Goal: Information Seeking & Learning: Learn about a topic

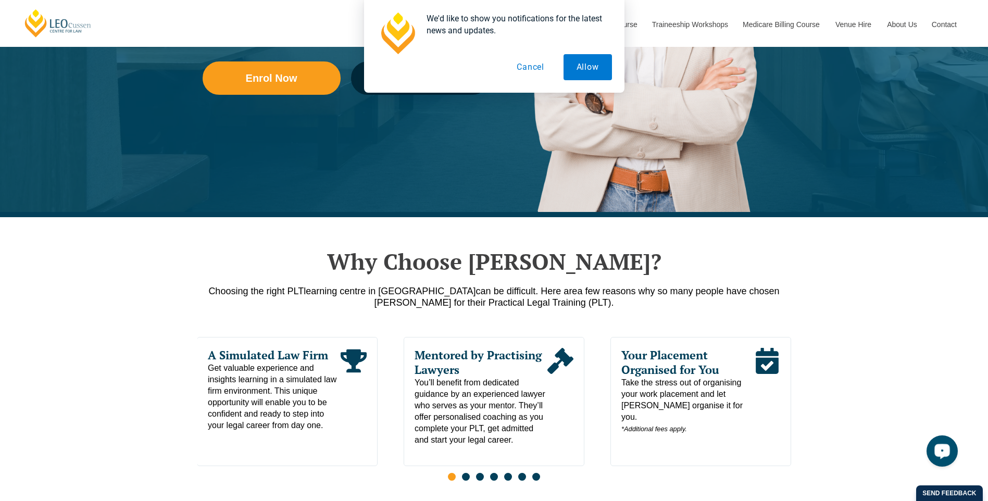
drag, startPoint x: 940, startPoint y: 437, endPoint x: 949, endPoint y: 450, distance: 16.2
click at [949, 450] on div "Open LiveChat chat widget" at bounding box center [942, 450] width 18 height 18
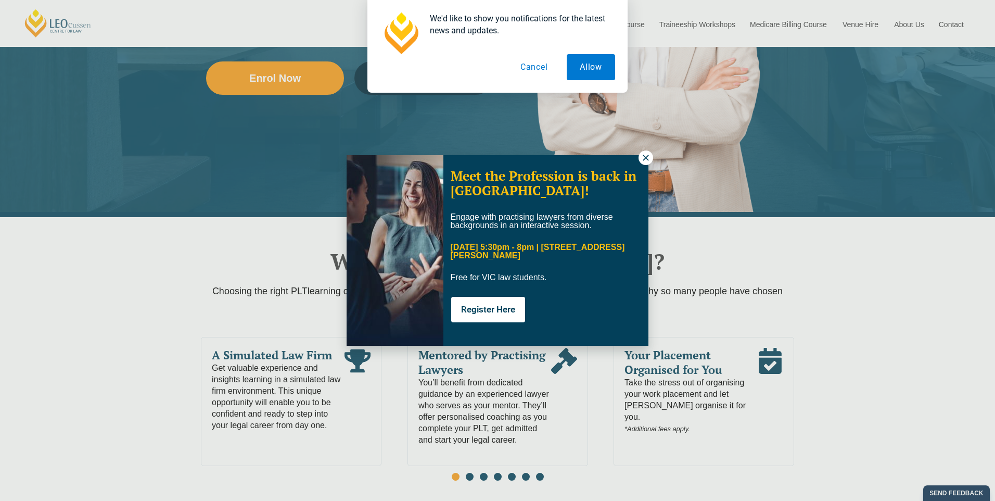
click at [536, 65] on button "Cancel" at bounding box center [535, 67] width 54 height 26
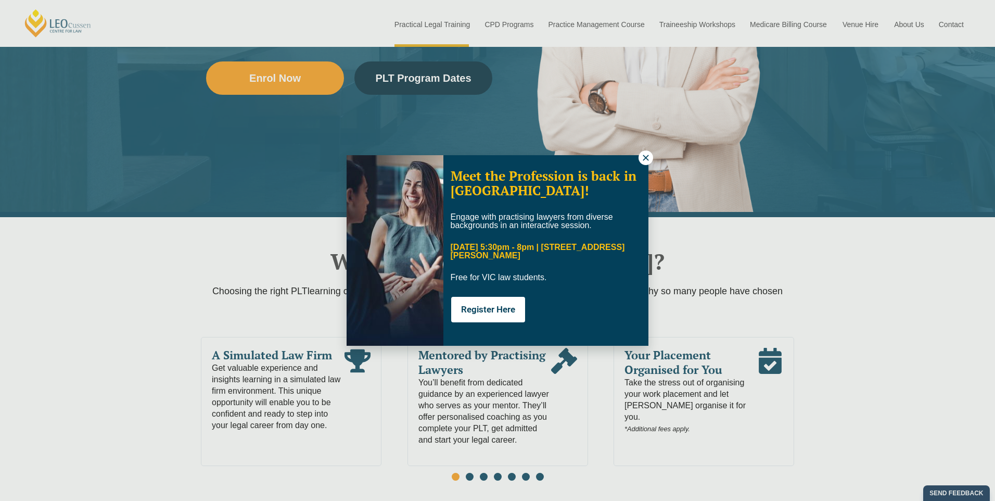
click at [642, 161] on icon at bounding box center [645, 157] width 9 height 9
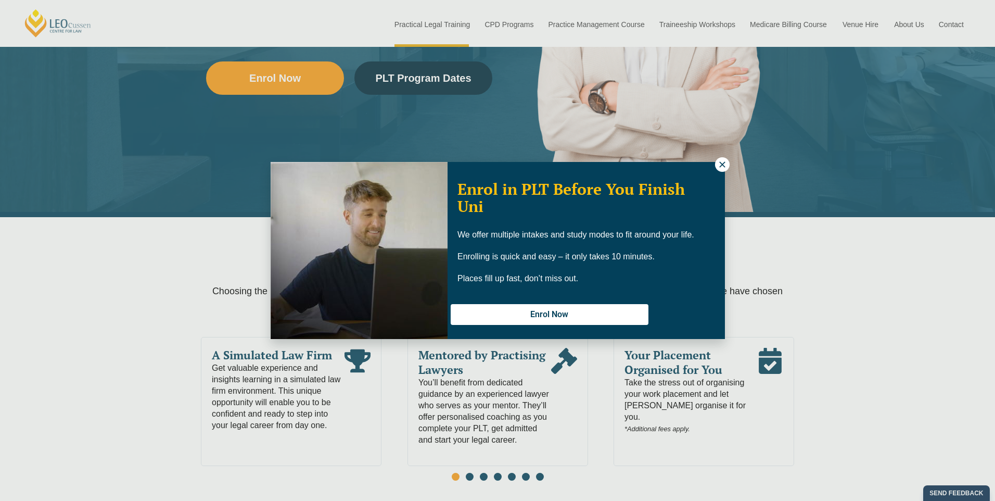
click at [715, 157] on button at bounding box center [722, 164] width 15 height 15
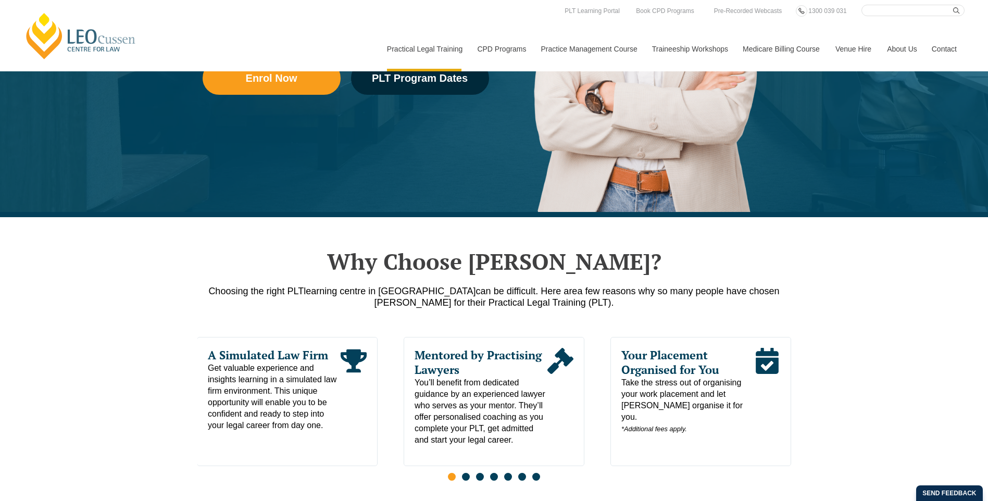
click at [153, 363] on div "Why Choose Leo Cussen? Choosing the right PLT learning centre in Victoria can b…" at bounding box center [494, 398] width 988 height 363
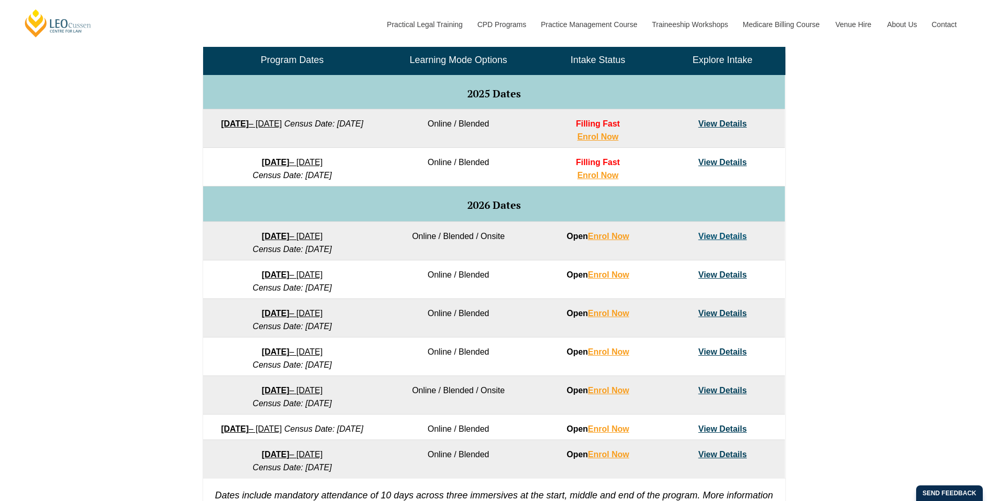
scroll to position [521, 0]
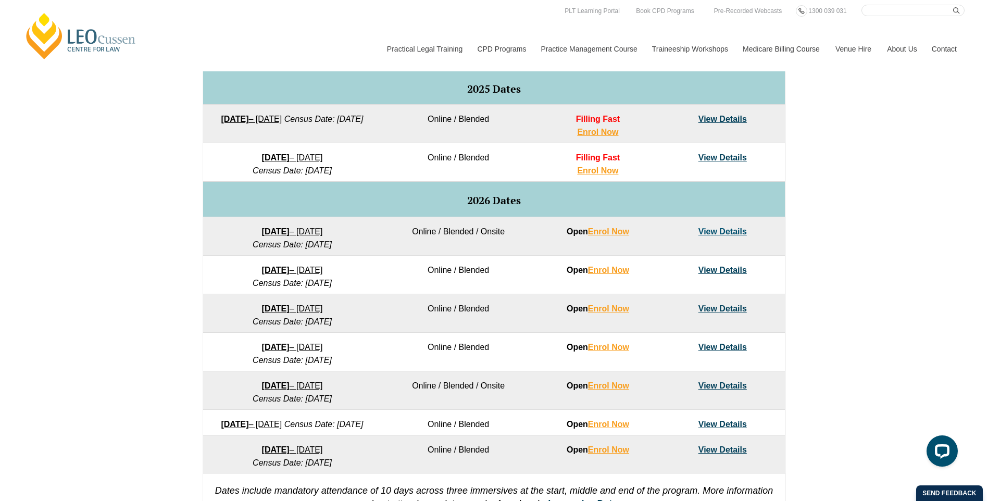
click at [274, 157] on strong "[DATE]" at bounding box center [276, 157] width 28 height 9
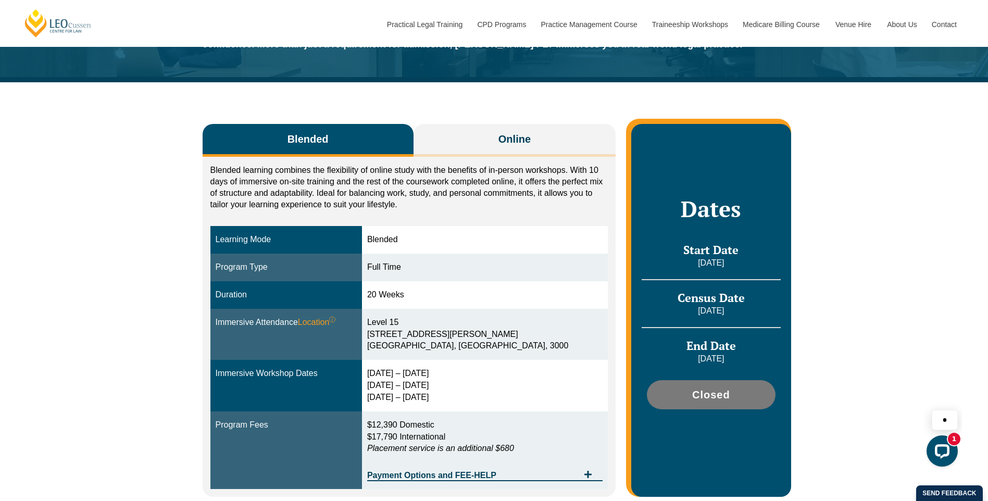
scroll to position [104, 0]
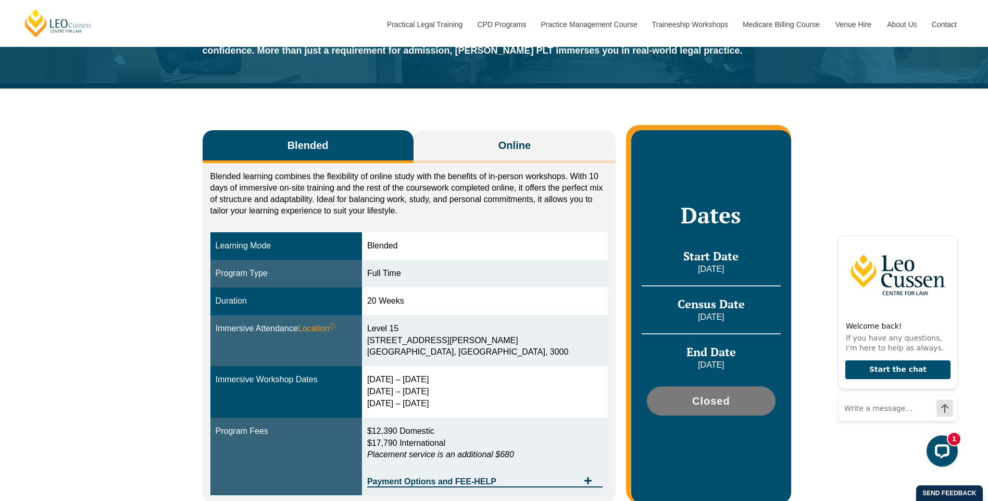
drag, startPoint x: 663, startPoint y: 309, endPoint x: 771, endPoint y: 315, distance: 107.4
click at [772, 319] on div "Census Date 19 January 2026" at bounding box center [710, 310] width 138 height 26
drag, startPoint x: 673, startPoint y: 258, endPoint x: 763, endPoint y: 277, distance: 92.0
click at [763, 277] on div "Start Date 8 December 2025" at bounding box center [710, 267] width 138 height 37
drag, startPoint x: 676, startPoint y: 302, endPoint x: 765, endPoint y: 318, distance: 90.3
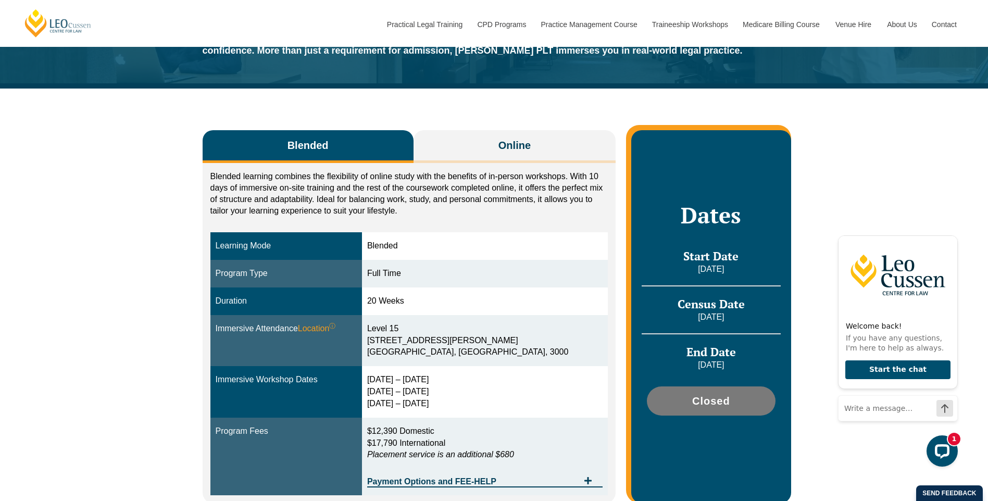
click at [764, 318] on div "Census Date 19 January 2026" at bounding box center [710, 310] width 138 height 26
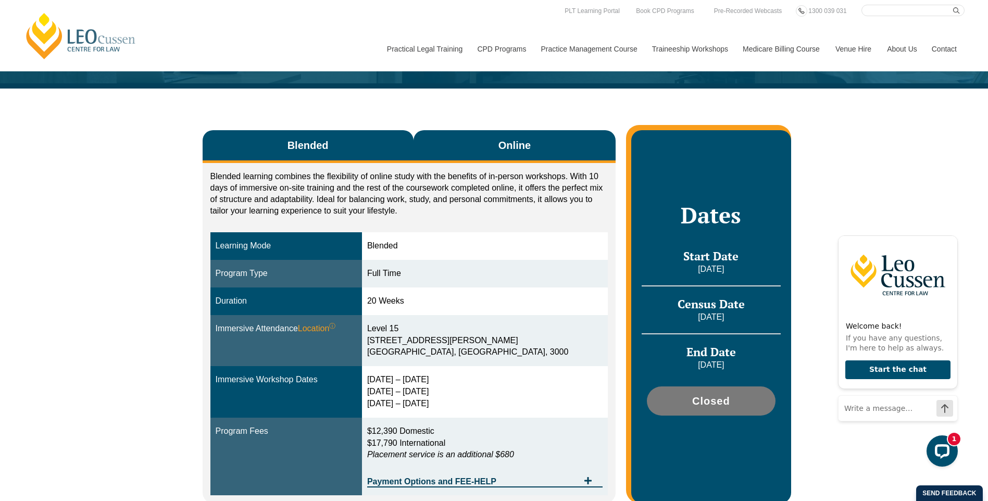
click at [520, 157] on button "Online" at bounding box center [514, 146] width 203 height 33
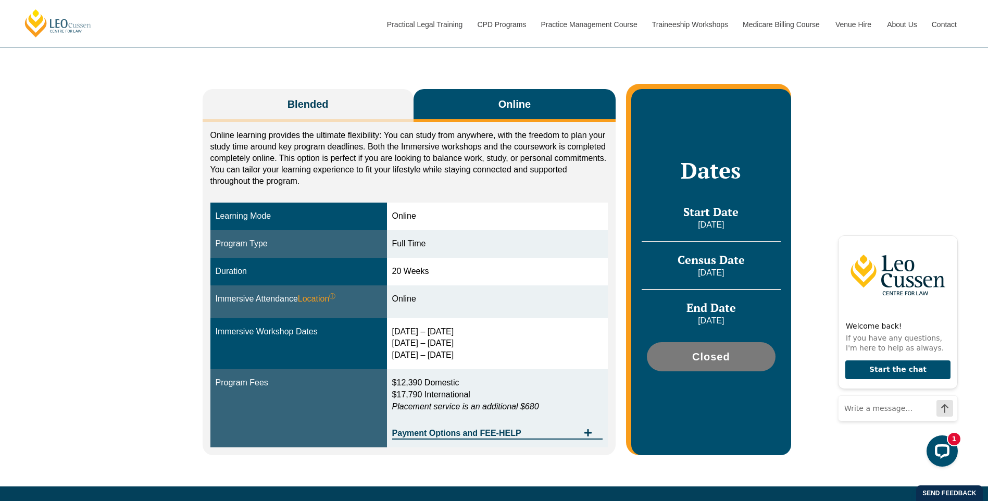
scroll to position [208, 0]
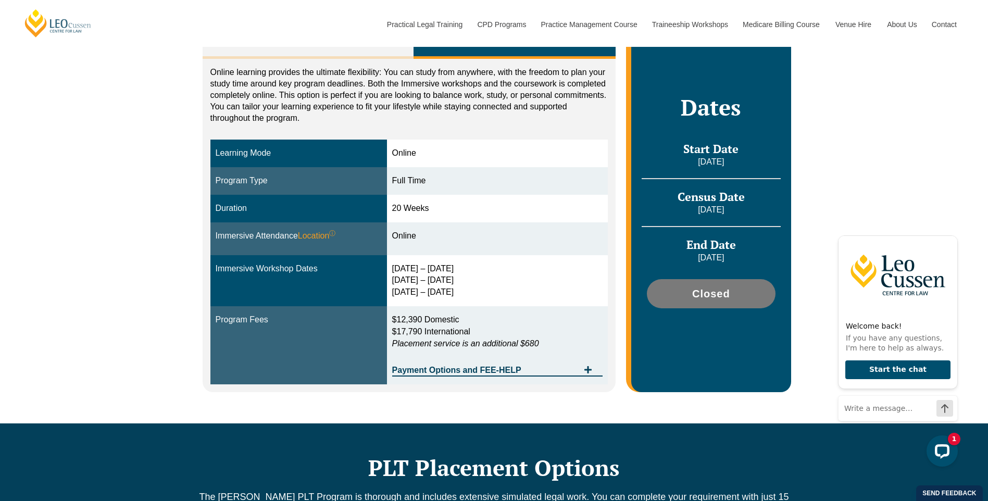
drag, startPoint x: 389, startPoint y: 146, endPoint x: 472, endPoint y: 312, distance: 185.3
click at [472, 312] on tbody "Learning Mode Online Program Type Full Time Duration 20 Weeks Immersive Attenda…" at bounding box center [409, 262] width 398 height 244
drag, startPoint x: 472, startPoint y: 312, endPoint x: 330, endPoint y: 300, distance: 142.6
click at [330, 300] on td "Immersive Workshop Dates" at bounding box center [298, 281] width 176 height 52
drag, startPoint x: 398, startPoint y: 267, endPoint x: 520, endPoint y: 298, distance: 125.8
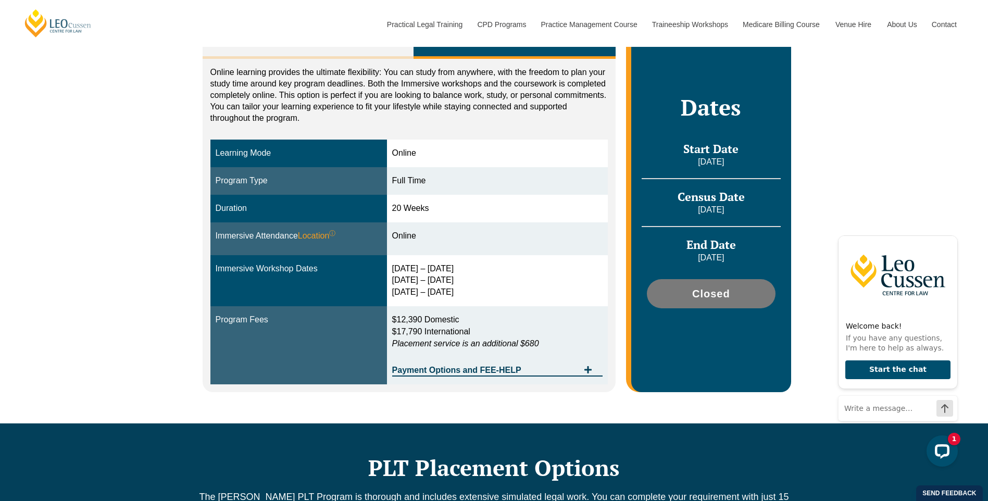
click at [520, 298] on div "16 – 19 Dec 2025 11 – 13 March 2026 29 April – 1 May 2026" at bounding box center [497, 281] width 211 height 36
drag, startPoint x: 520, startPoint y: 298, endPoint x: 402, endPoint y: 257, distance: 125.3
click at [402, 257] on td "16 – 19 Dec 2025 11 – 13 March 2026 29 April – 1 May 2026" at bounding box center [497, 281] width 221 height 52
click at [452, 374] on span "Payment Options and FEE-HELP" at bounding box center [485, 370] width 187 height 8
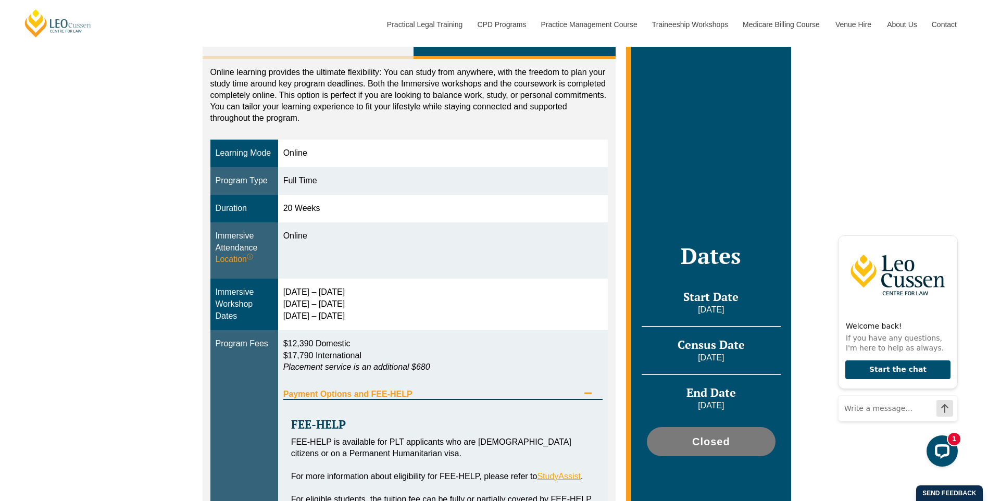
click at [425, 390] on span "Payment Options and FEE-HELP" at bounding box center [431, 394] width 296 height 8
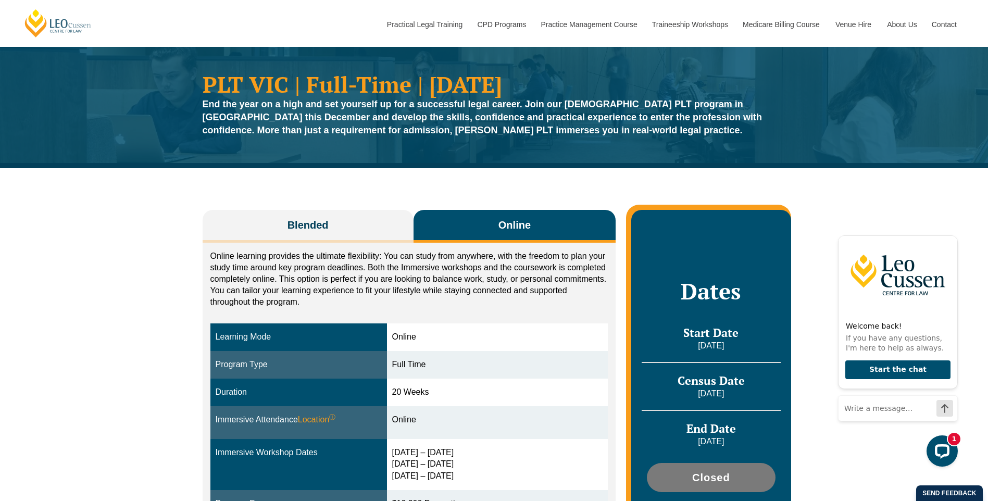
scroll to position [0, 0]
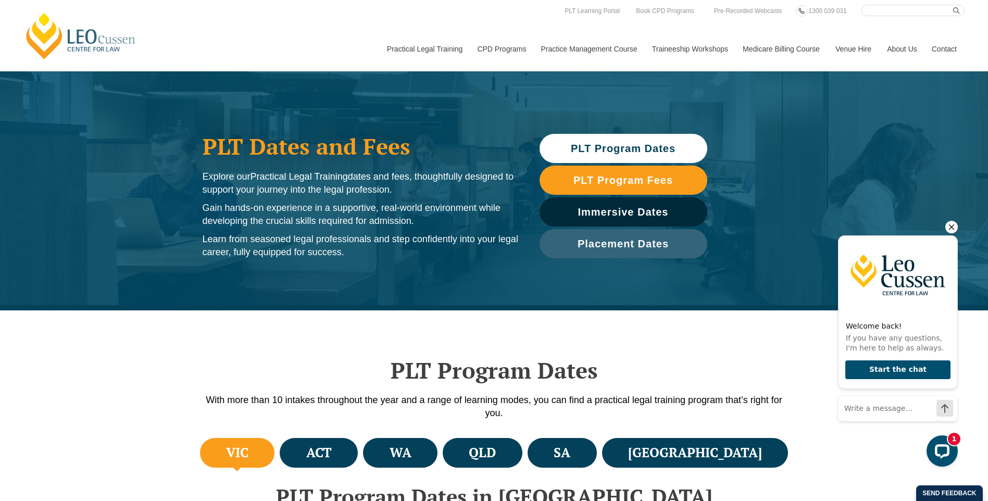
click at [951, 226] on icon "Hide greeting" at bounding box center [952, 227] width 6 height 6
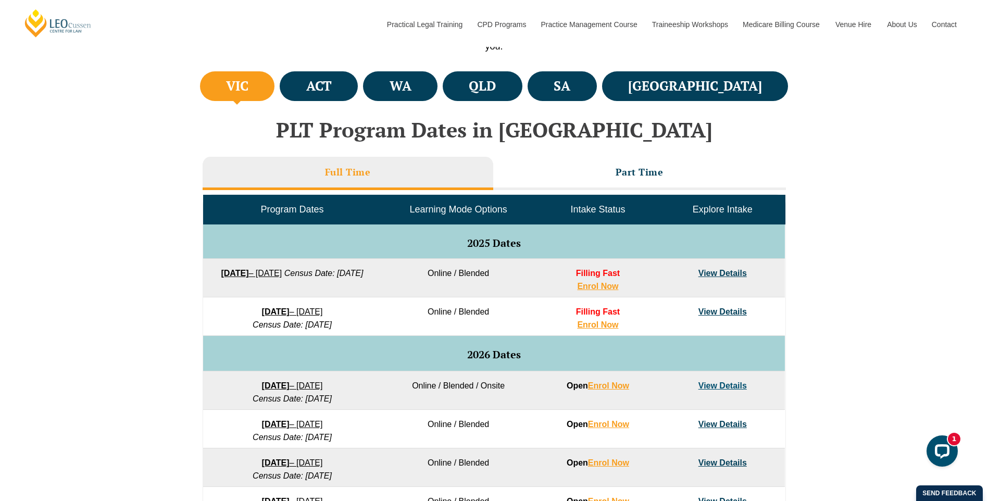
scroll to position [208, 0]
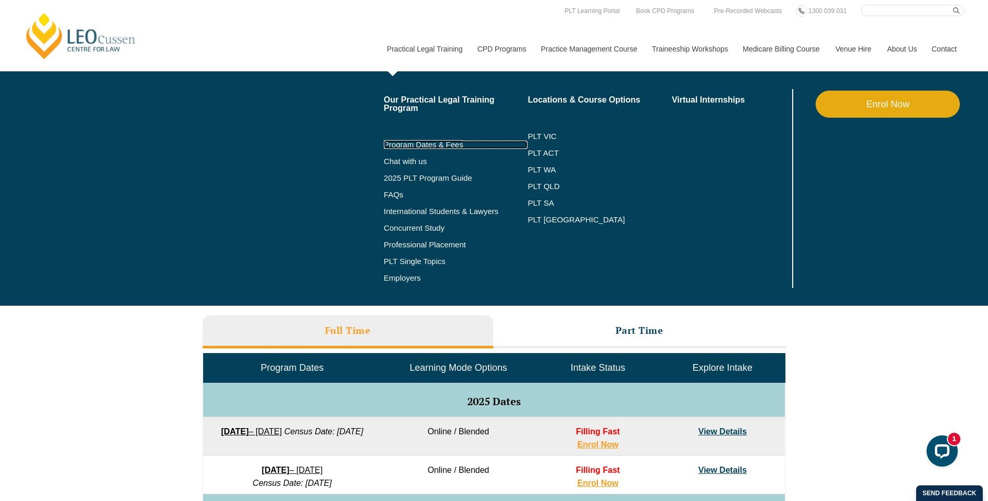
drag, startPoint x: 440, startPoint y: 142, endPoint x: 337, endPoint y: 166, distance: 105.8
click at [440, 142] on link "Program Dates & Fees" at bounding box center [456, 145] width 144 height 8
